Goal: Information Seeking & Learning: Learn about a topic

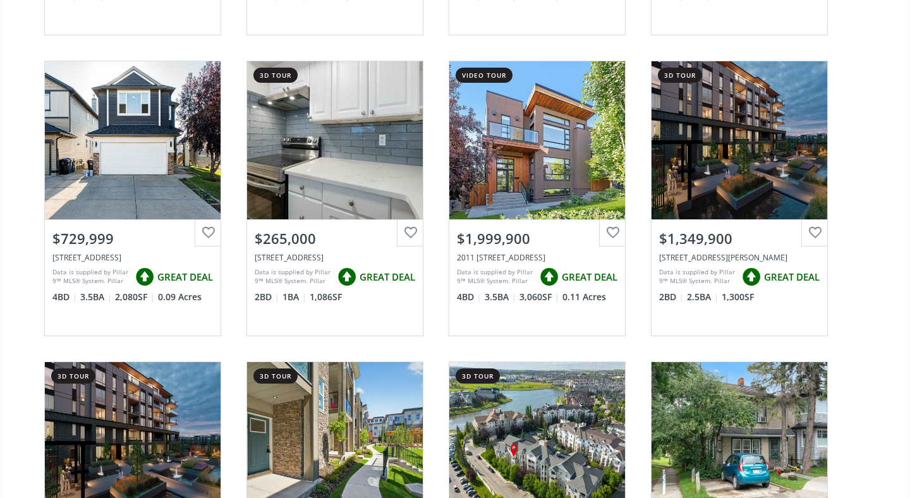
scroll to position [703, 0]
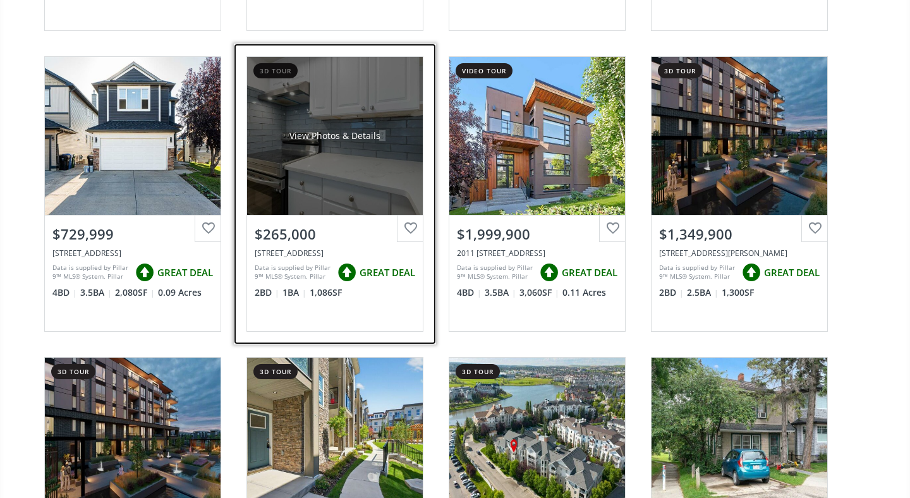
click at [380, 173] on div "View Photos & Details" at bounding box center [335, 136] width 176 height 158
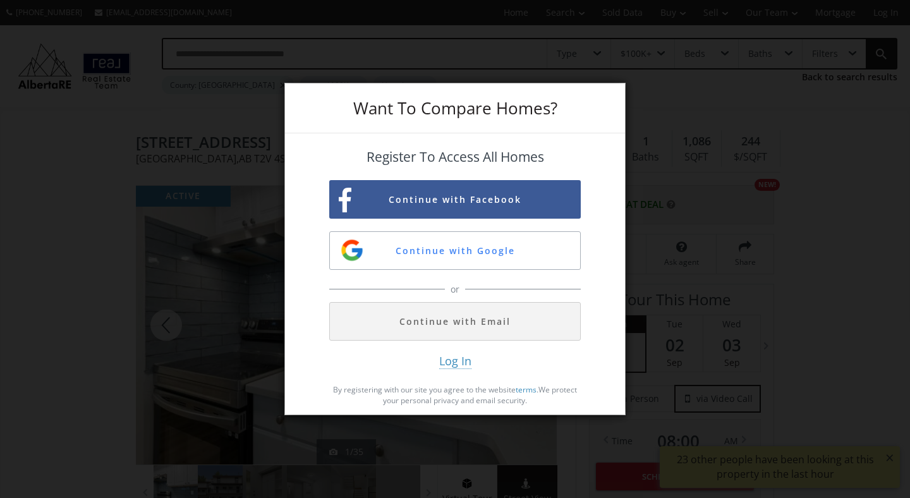
click at [651, 204] on div "Want To Compare Homes? Register To Access All Homes Continue with Facebook Cont…" at bounding box center [455, 249] width 910 height 498
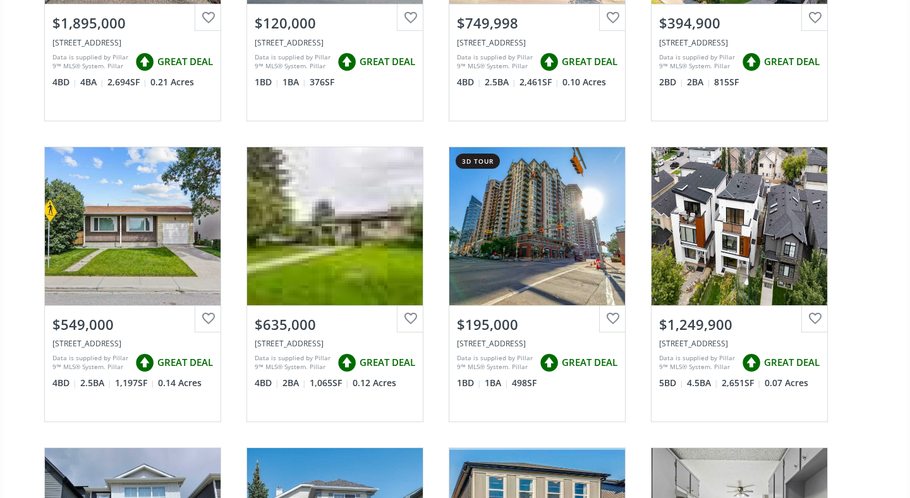
scroll to position [2163, 0]
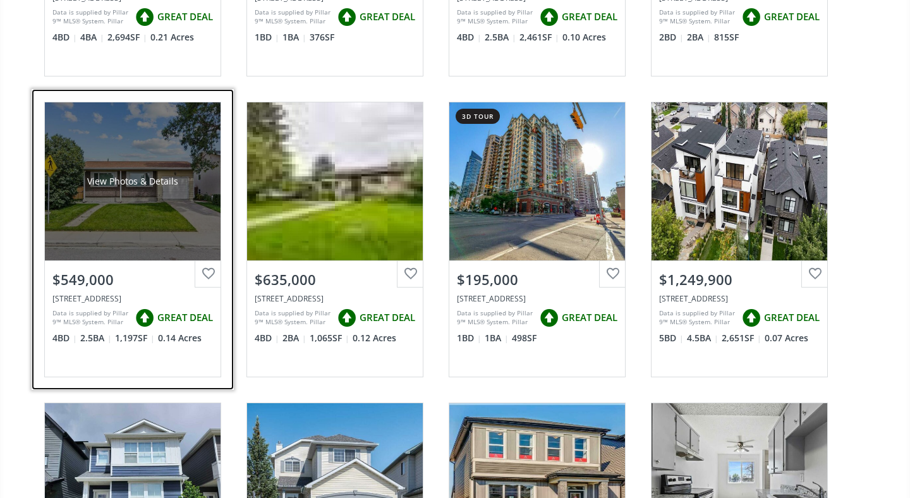
click at [152, 220] on div "View Photos & Details" at bounding box center [133, 181] width 176 height 158
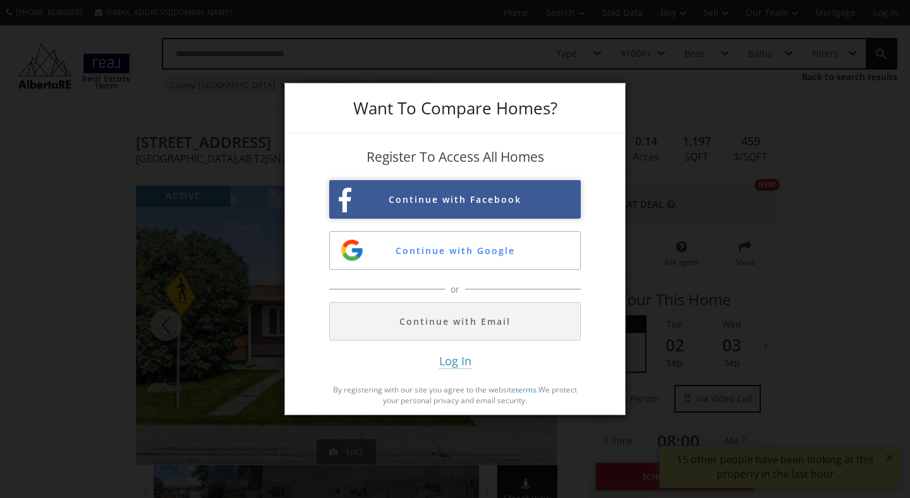
click at [434, 205] on button "Continue with Facebook" at bounding box center [455, 199] width 252 height 39
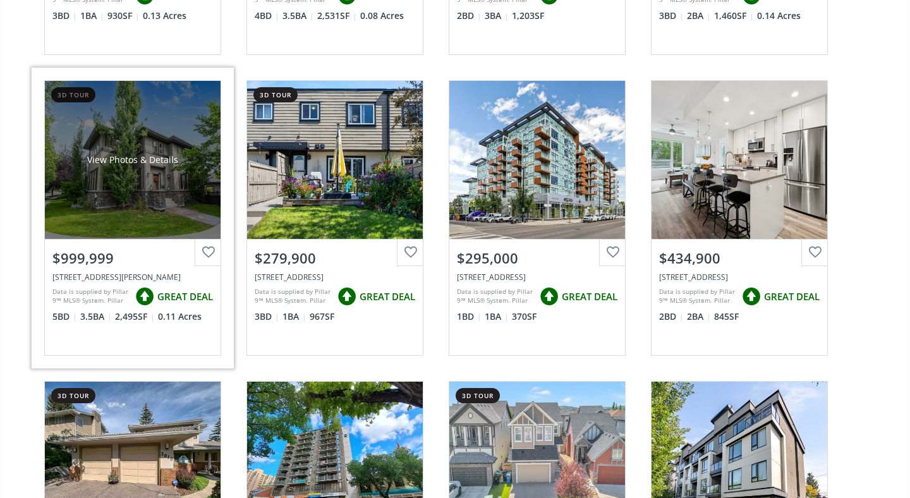
scroll to position [1566, 0]
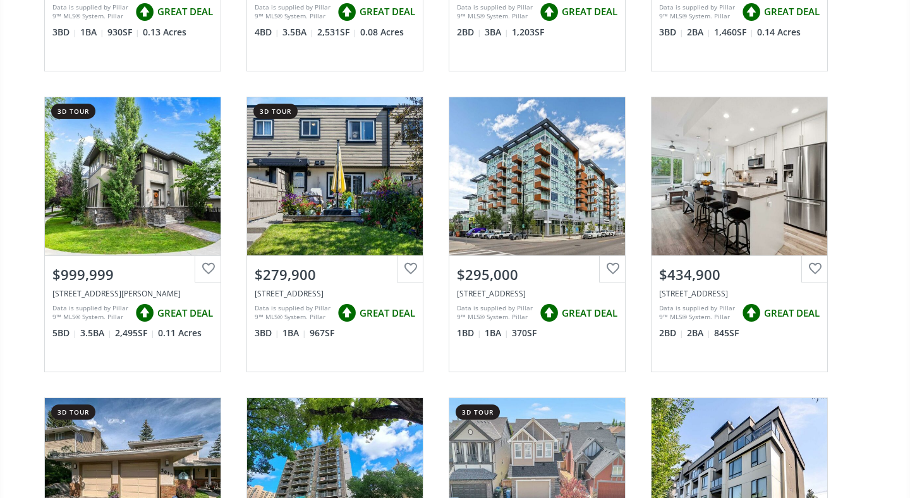
scroll to position [468, 0]
